Goal: Task Accomplishment & Management: Use online tool/utility

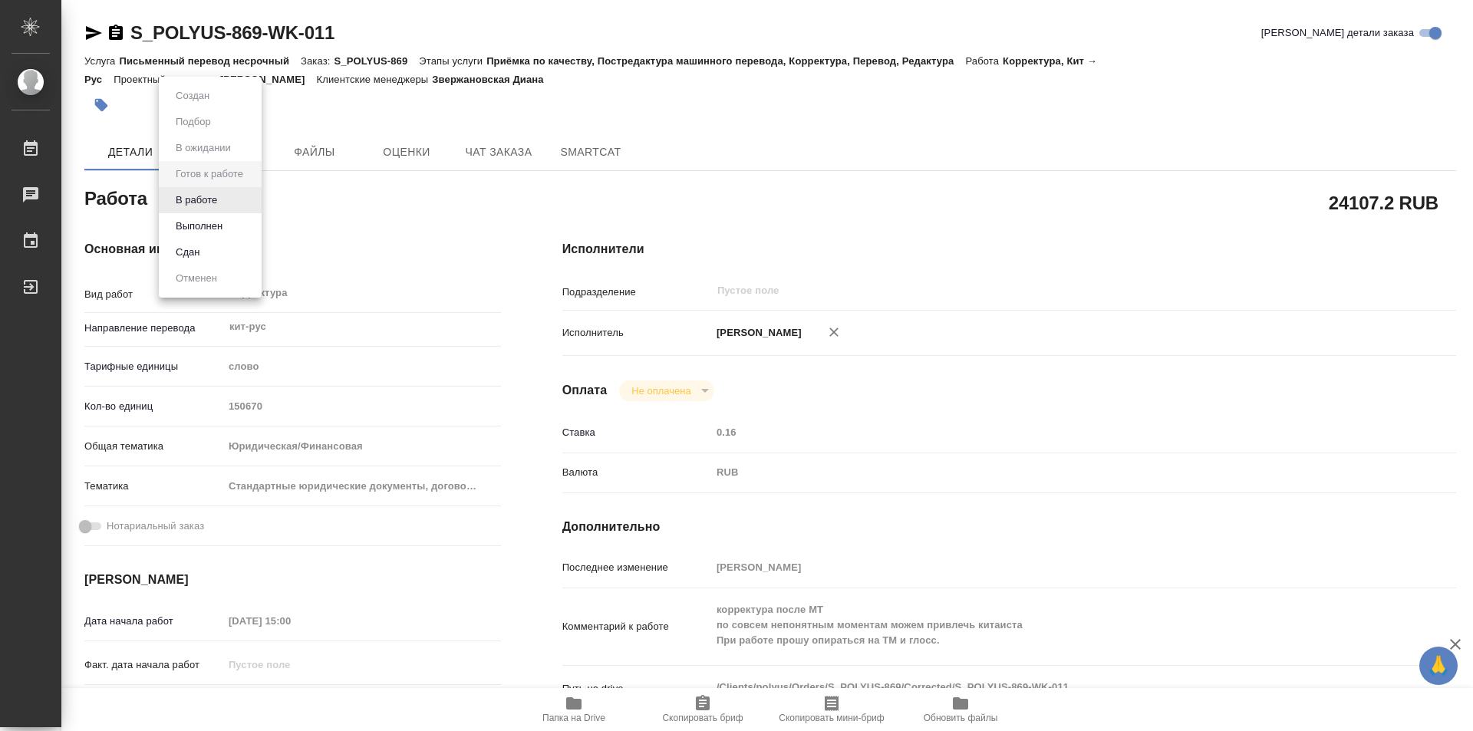
click at [256, 202] on body "🙏 .cls-1 fill:#fff; AWATERA Kozinets Larisa Работы Чаты График Выйти S_POLYUS-8…" at bounding box center [736, 365] width 1473 height 731
click at [209, 196] on button "В работе" at bounding box center [196, 200] width 51 height 17
type textarea "x"
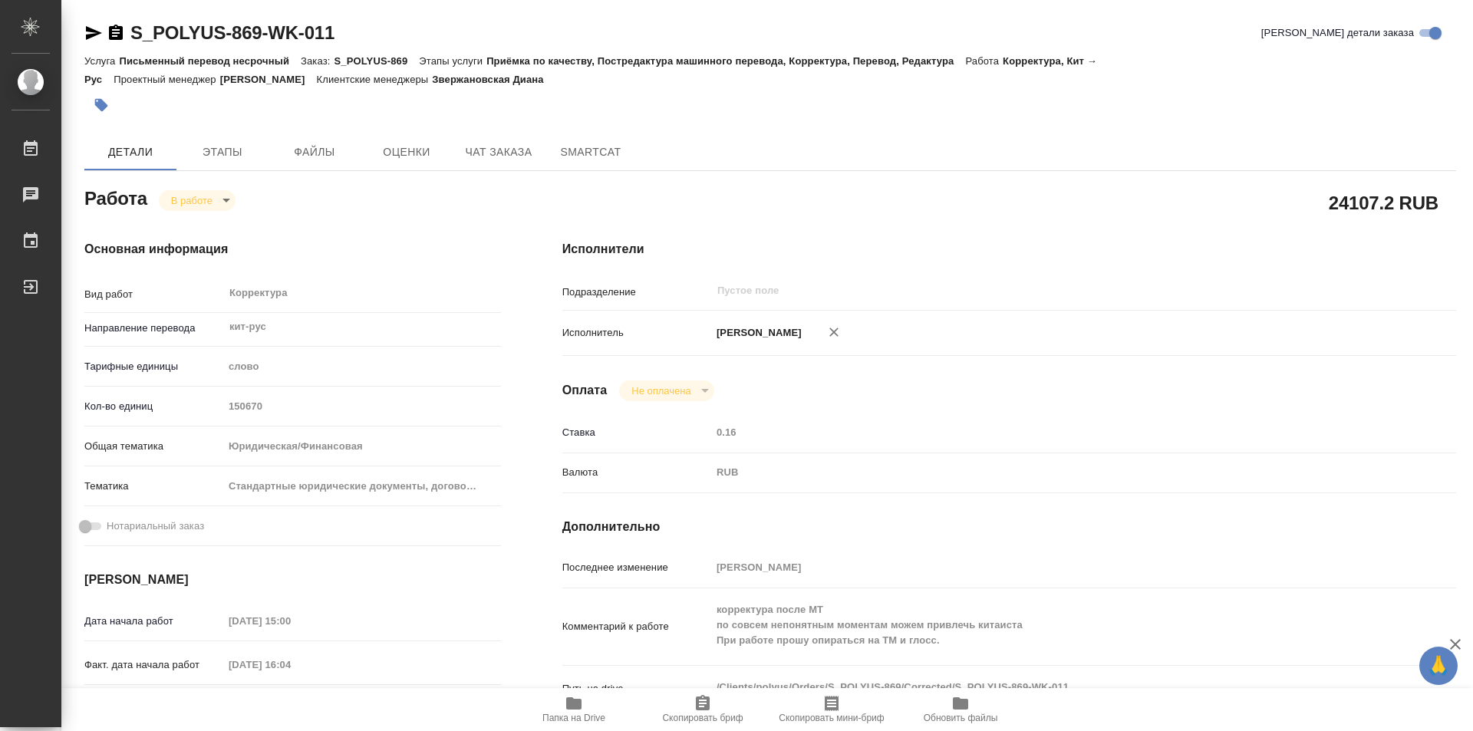
type textarea "x"
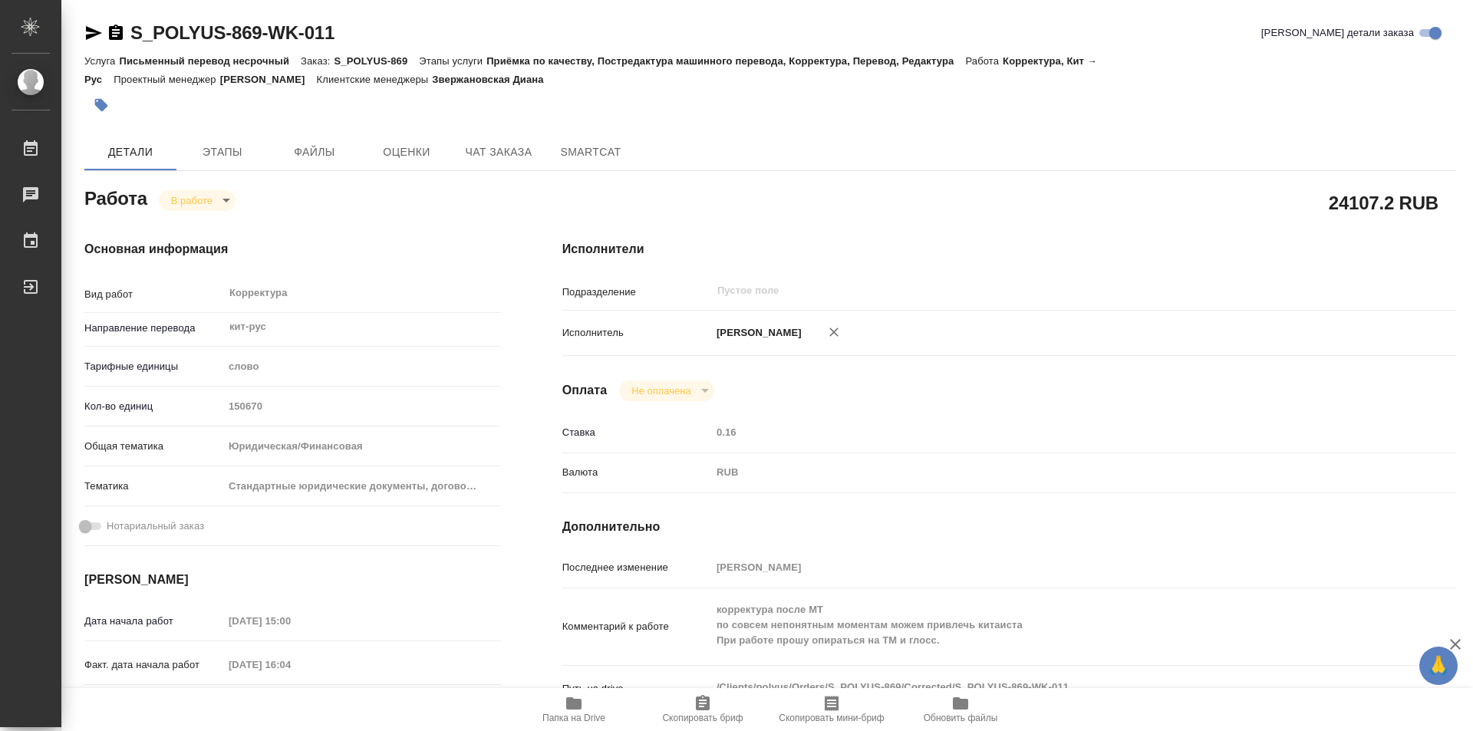
type textarea "x"
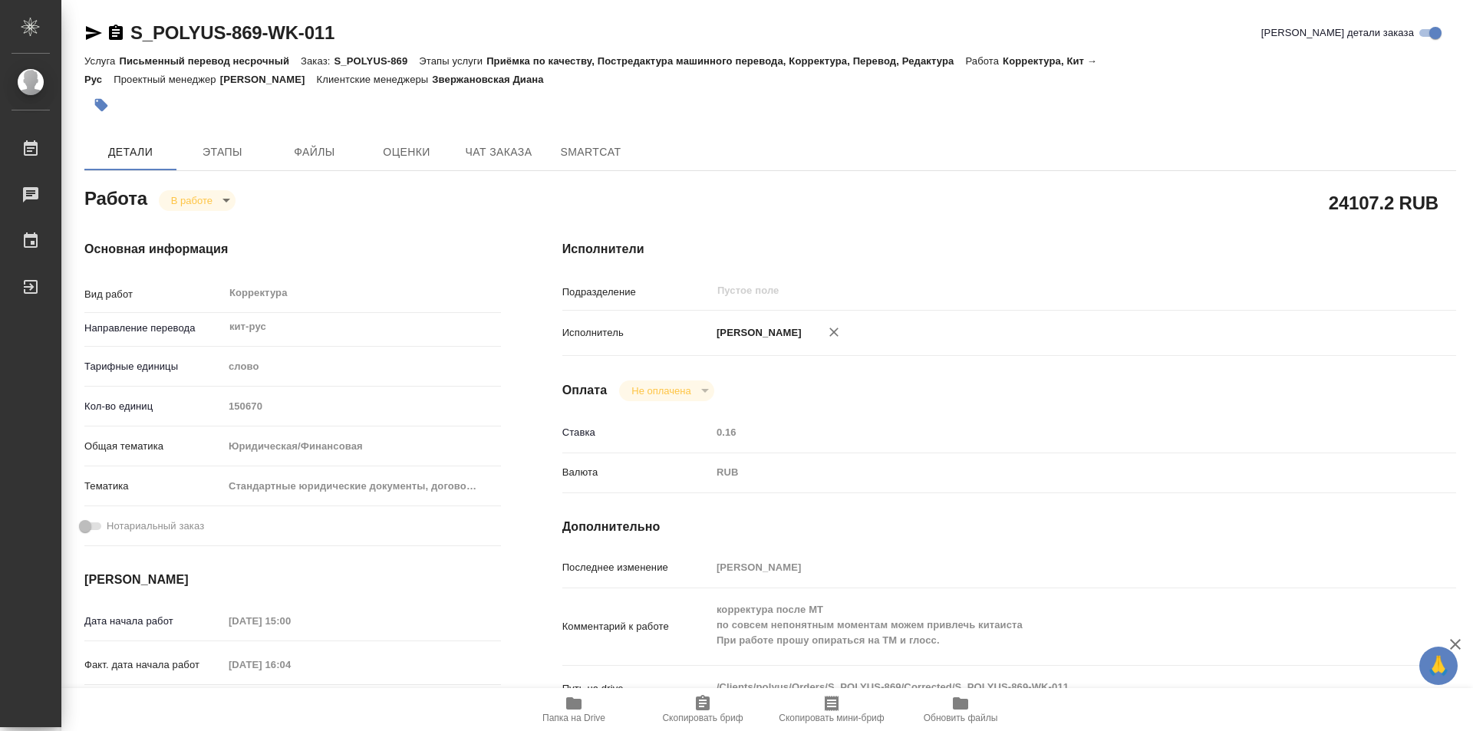
type textarea "x"
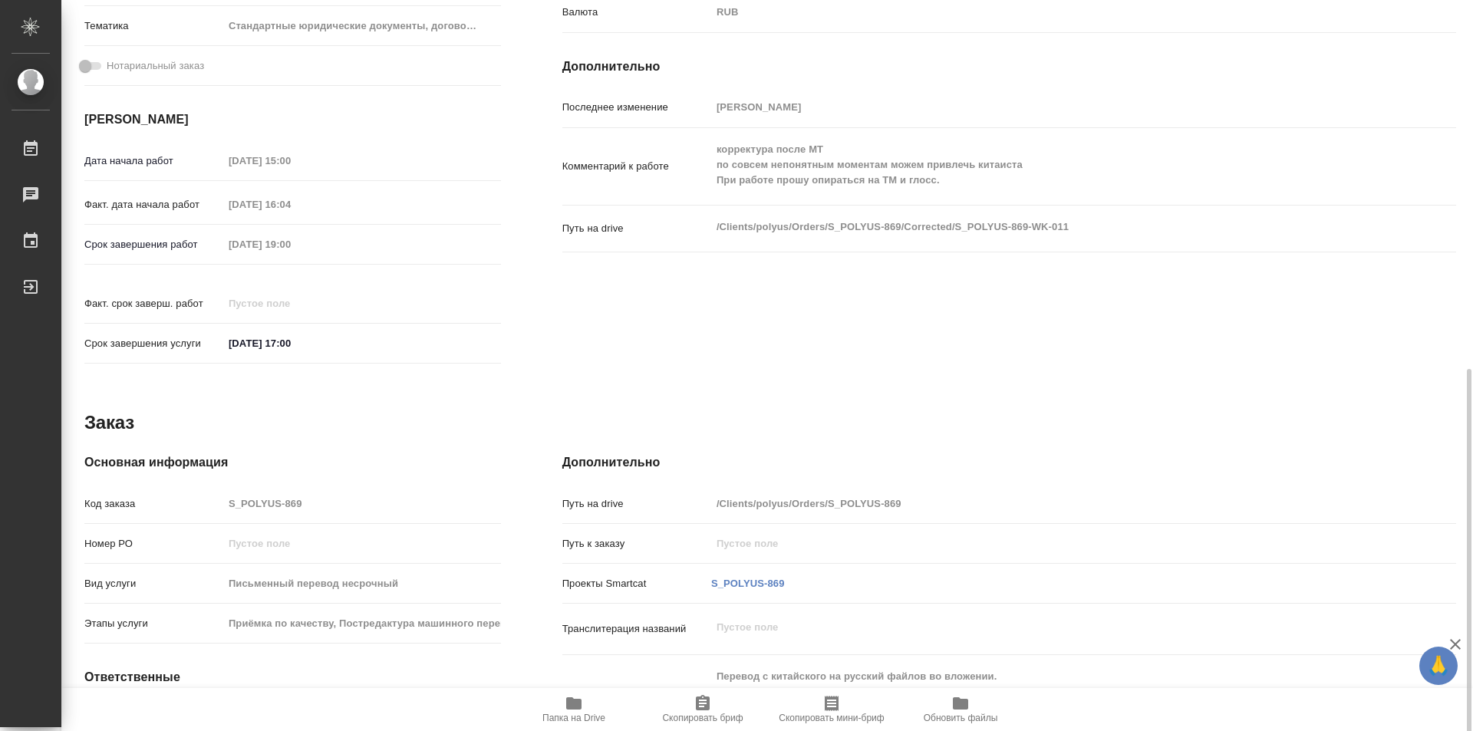
scroll to position [615, 0]
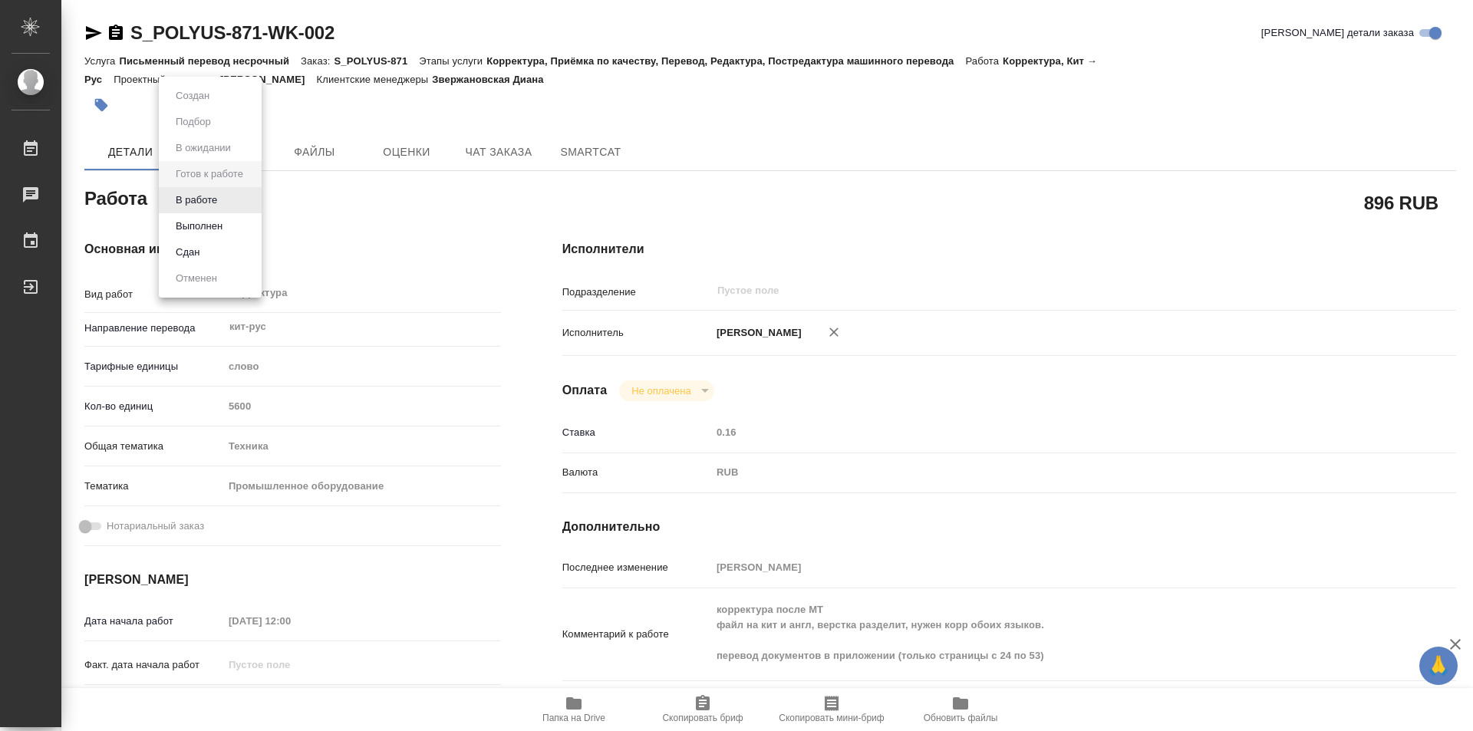
click at [260, 200] on body "🙏 .cls-1 fill:#fff; AWATERA Kozinets Larisa Работы 0 Чаты График Выйти S_POLYUS…" at bounding box center [736, 365] width 1473 height 731
click at [194, 193] on button "В работе" at bounding box center [196, 200] width 51 height 17
type textarea "x"
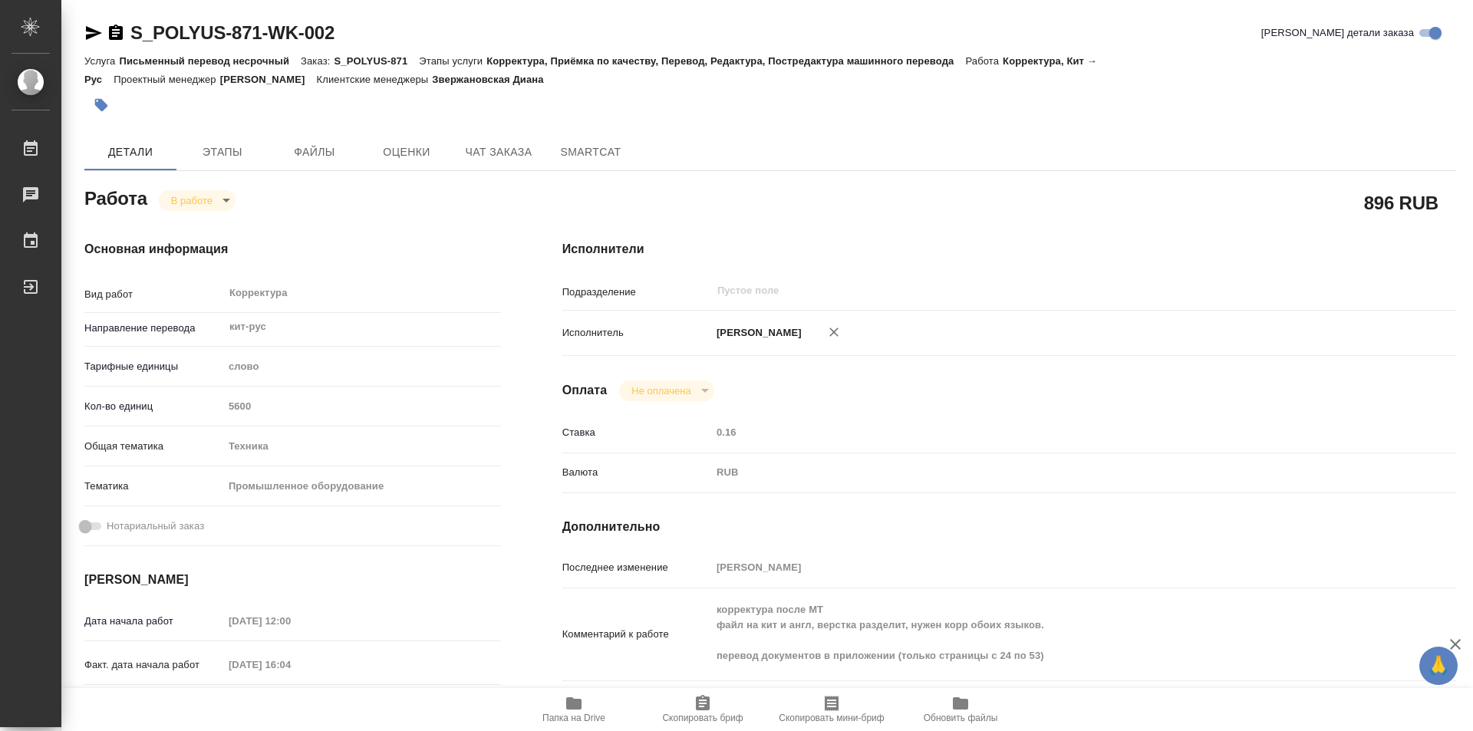
type textarea "x"
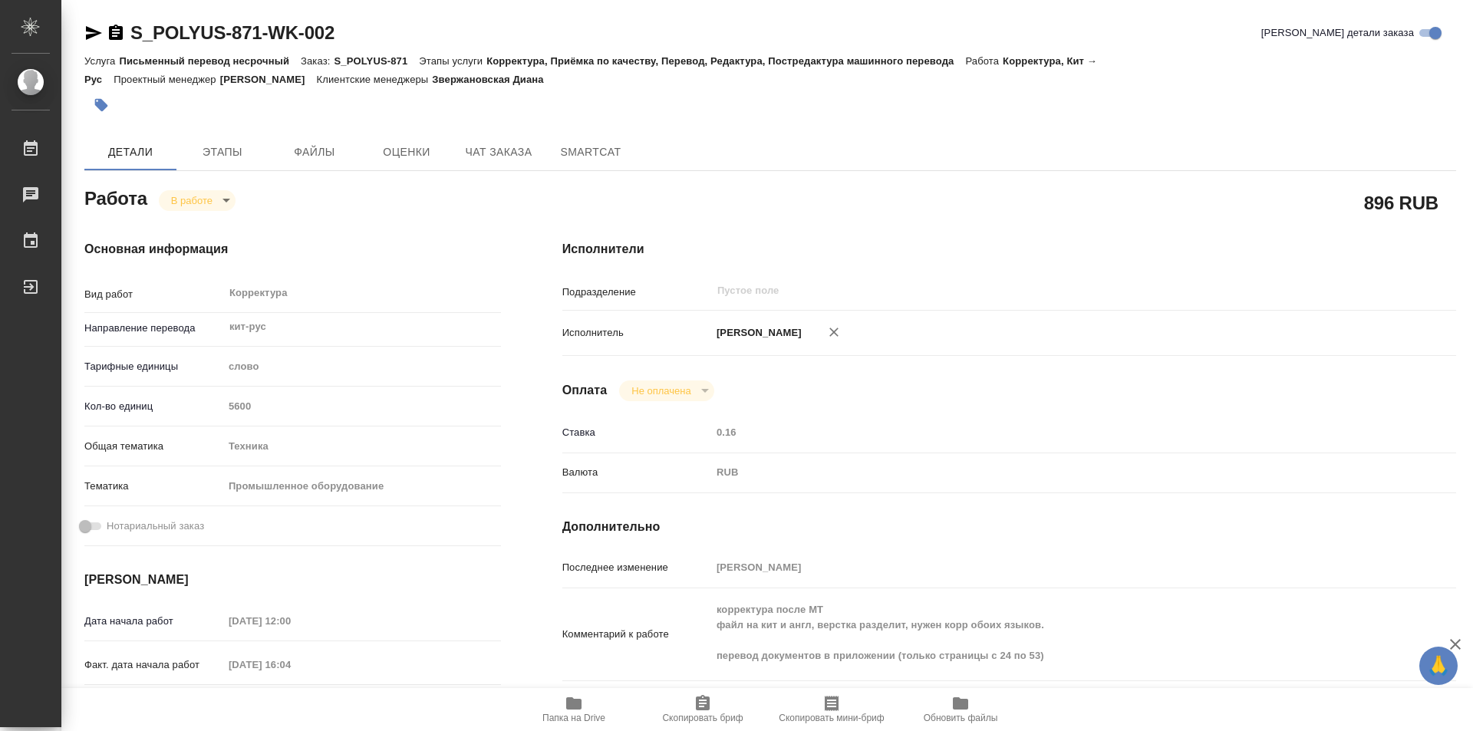
type textarea "x"
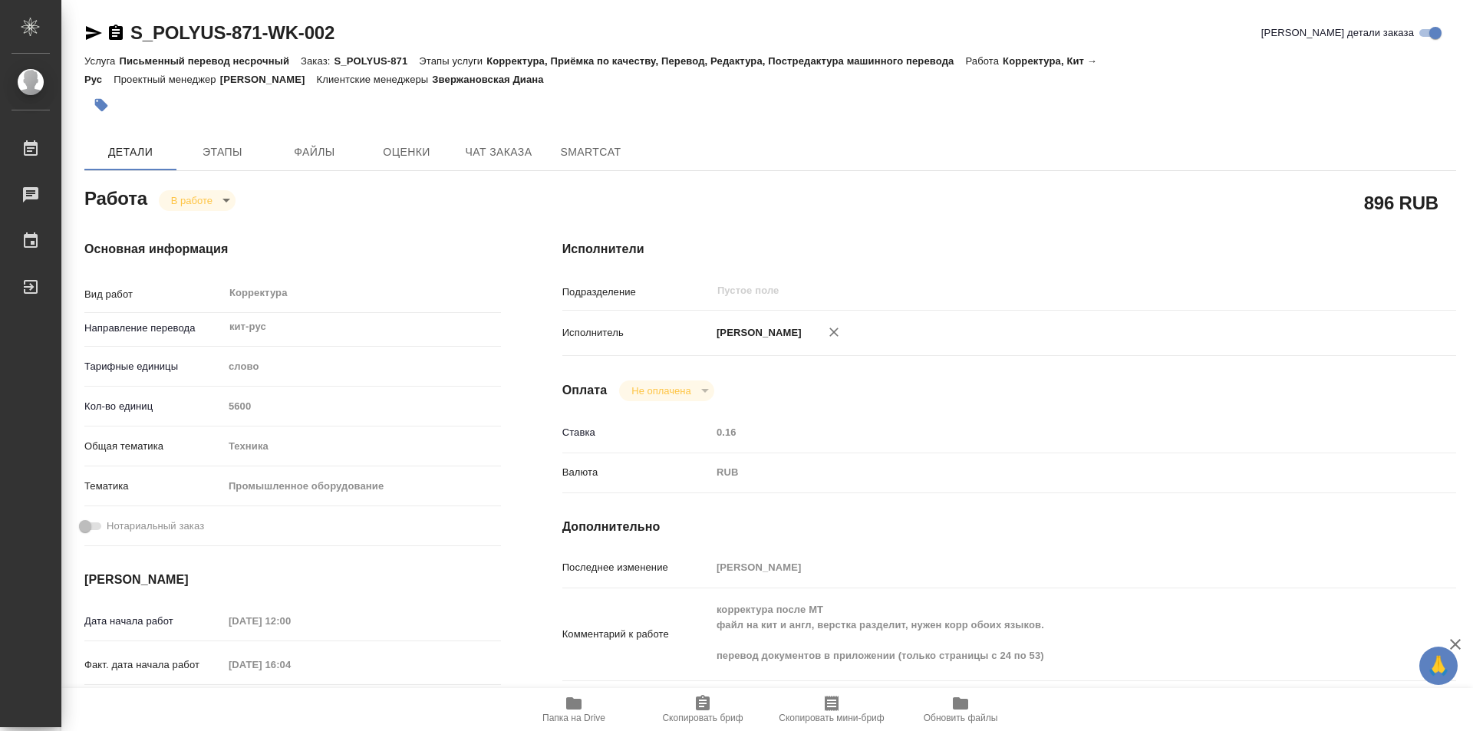
type textarea "x"
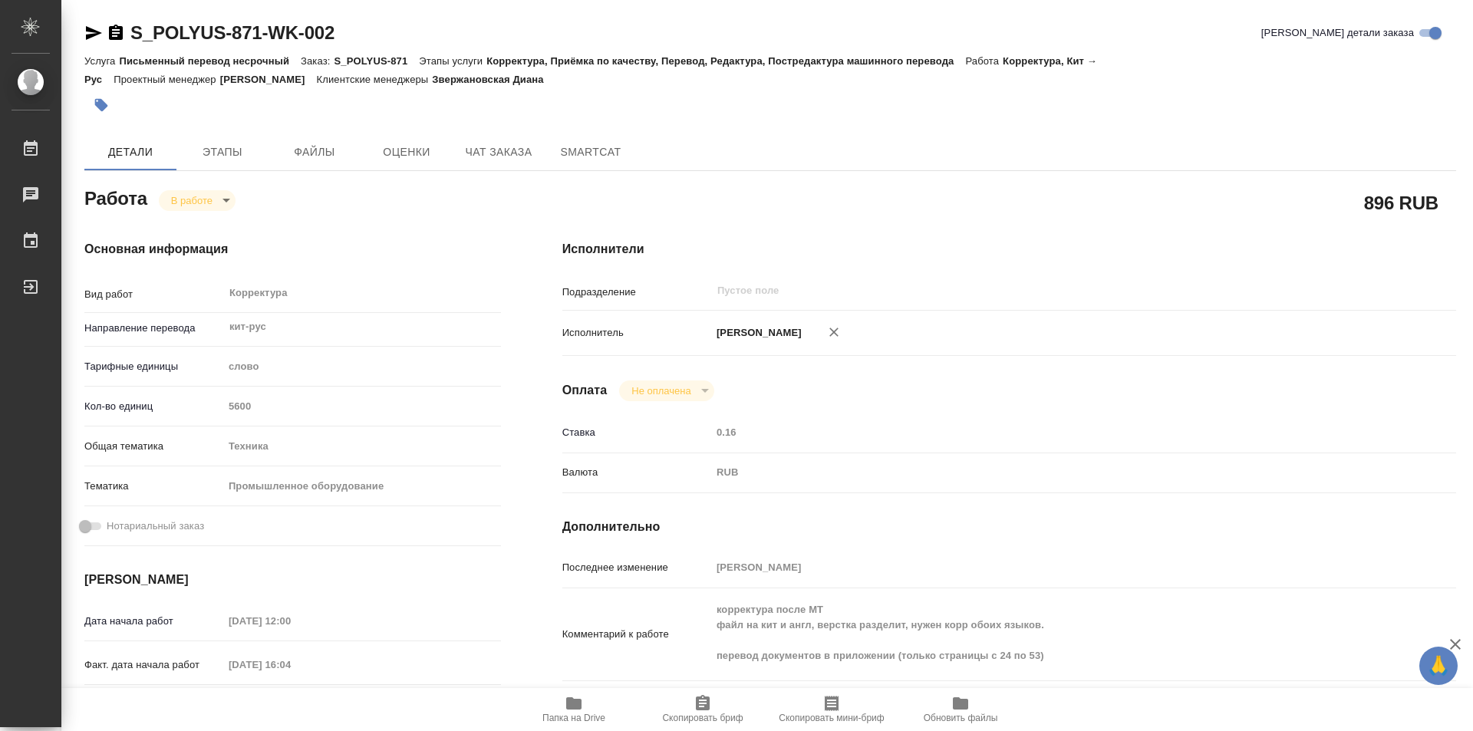
type textarea "x"
click at [585, 707] on span "Папка на Drive" at bounding box center [574, 708] width 110 height 29
click at [579, 704] on icon "button" at bounding box center [573, 703] width 15 height 12
click at [585, 704] on span "Папка на Drive" at bounding box center [574, 708] width 110 height 29
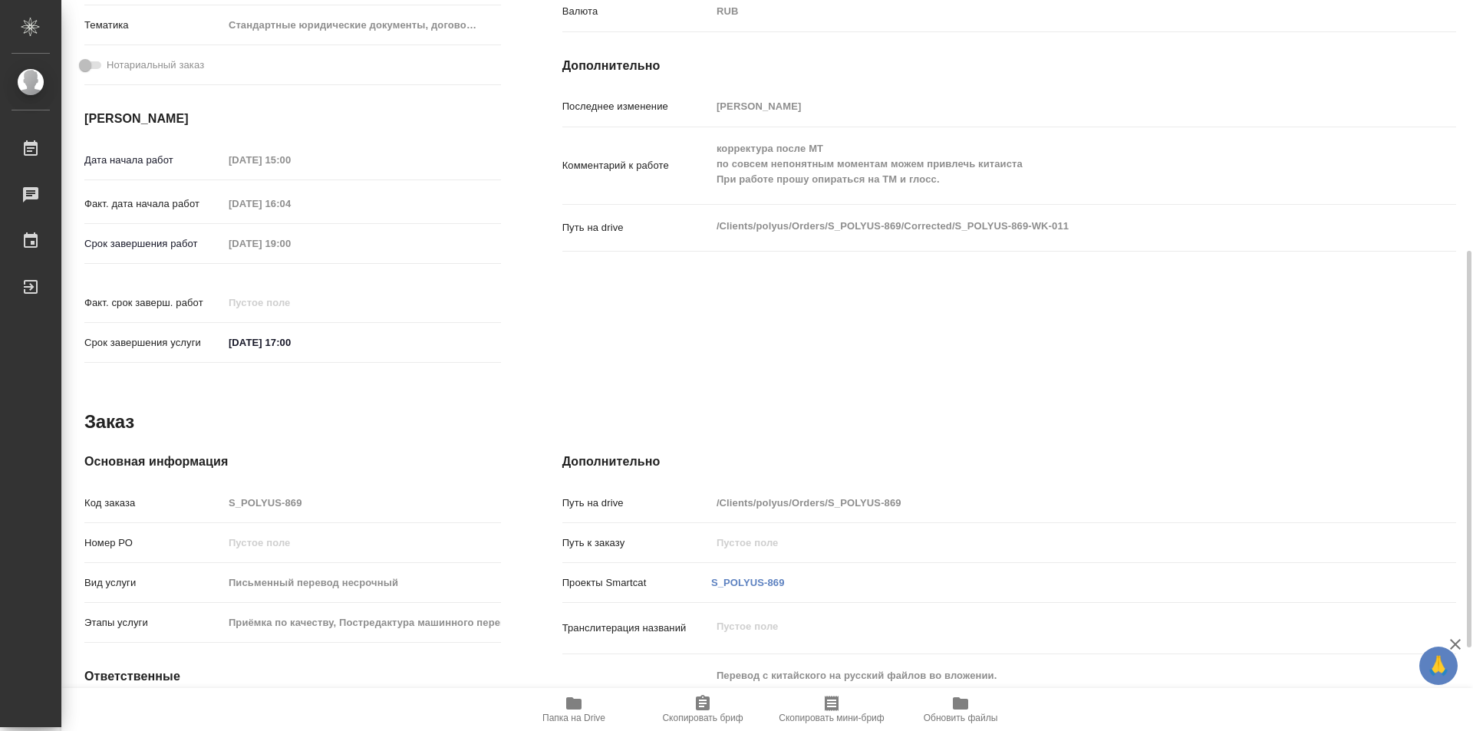
scroll to position [231, 0]
